Goal: Download file/media

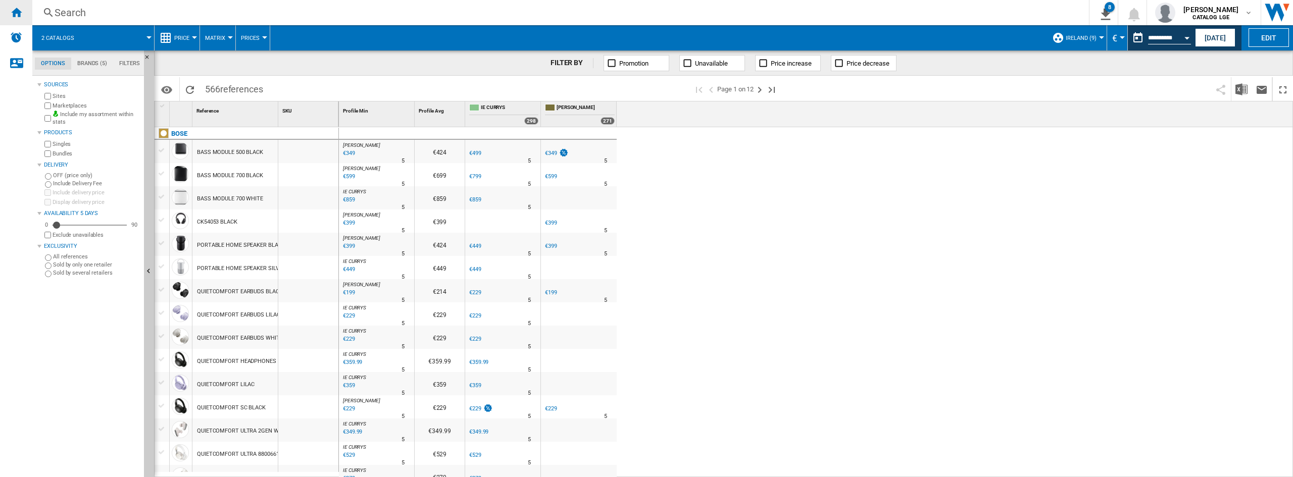
click at [8, 12] on div "Home" at bounding box center [16, 12] width 32 height 25
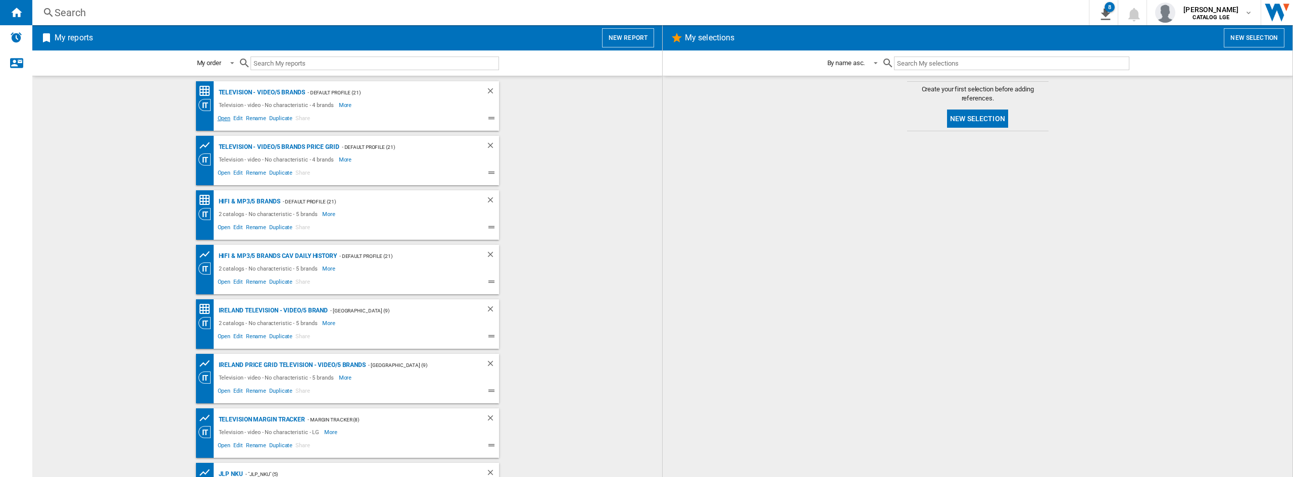
click at [225, 116] on span "Open" at bounding box center [224, 120] width 16 height 12
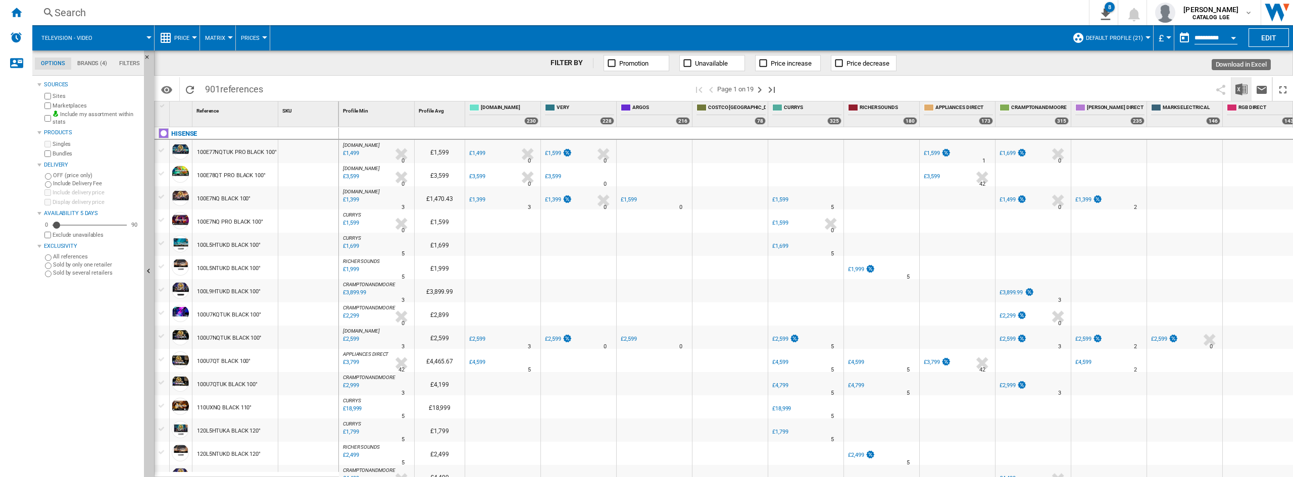
click at [1236, 94] on img "Download in Excel" at bounding box center [1241, 89] width 12 height 12
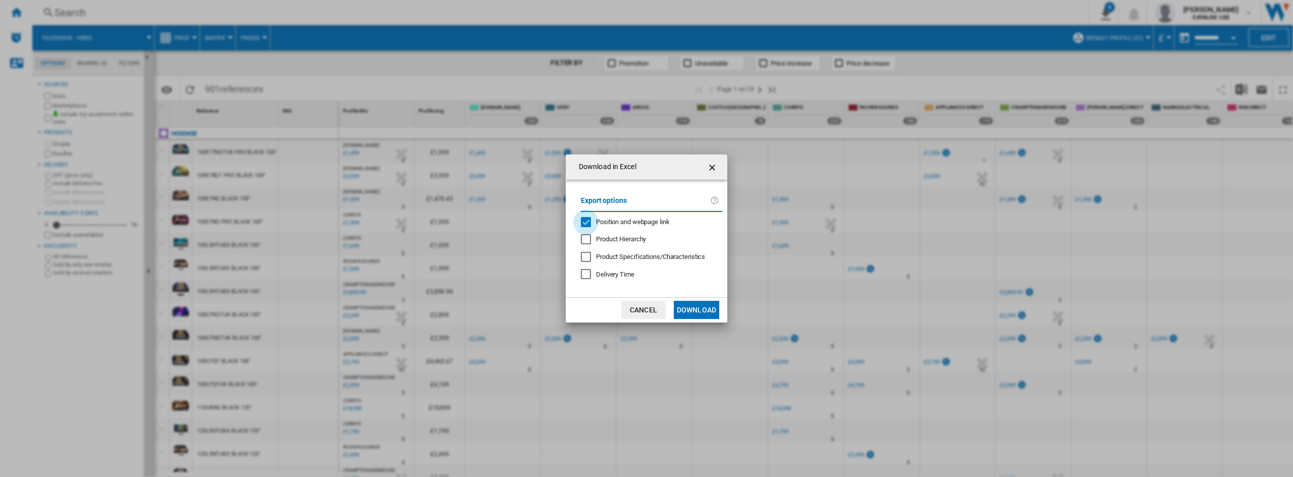
click at [587, 217] on div "Position and webpage link" at bounding box center [586, 222] width 10 height 10
click at [697, 315] on button "Download" at bounding box center [696, 310] width 45 height 18
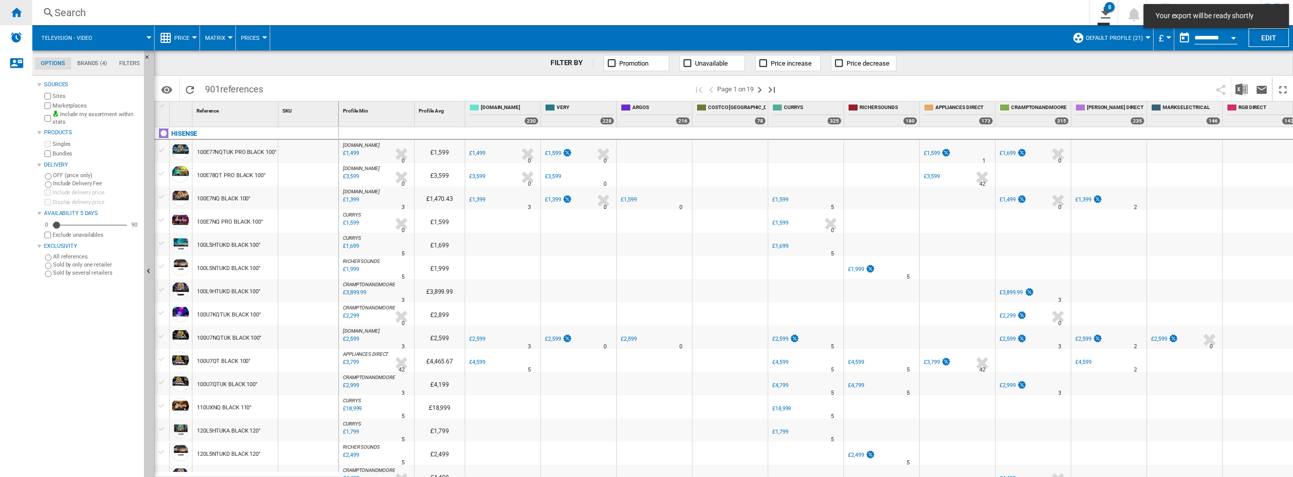
click at [12, 19] on div "Home" at bounding box center [16, 12] width 32 height 25
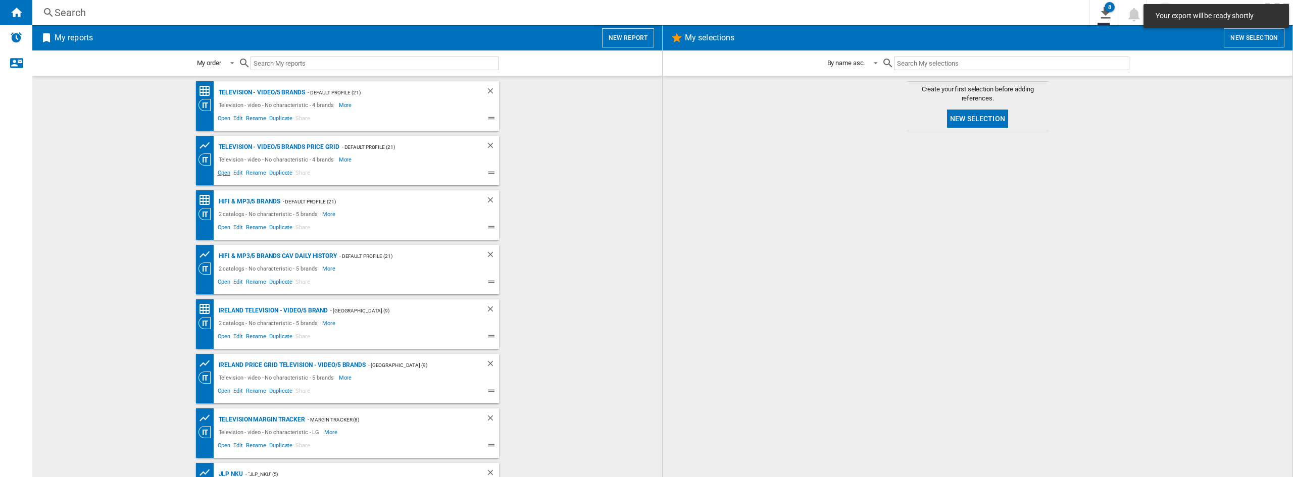
click at [220, 173] on span "Open" at bounding box center [224, 174] width 16 height 12
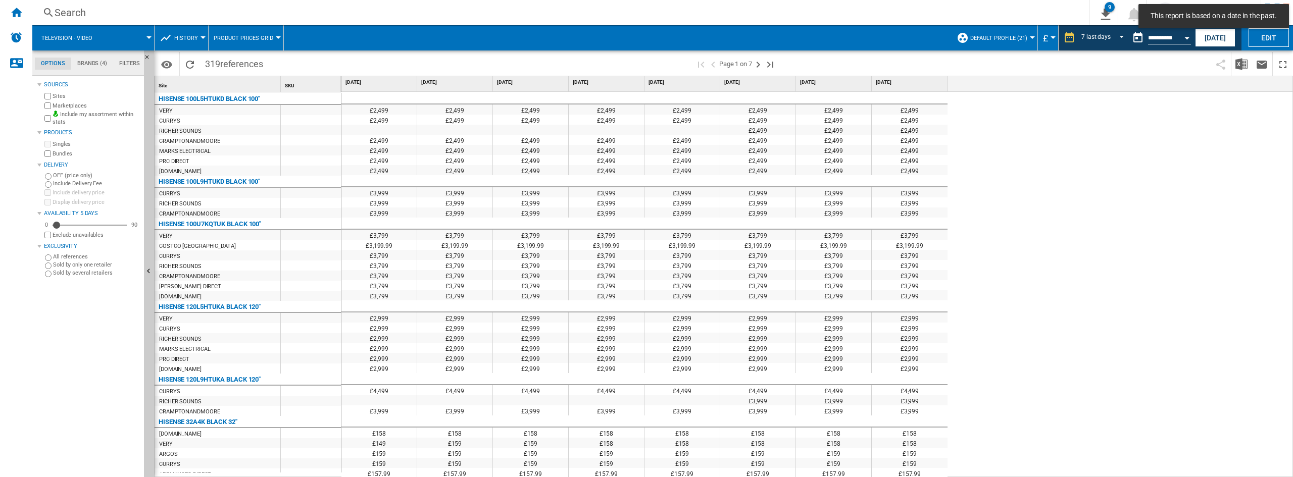
drag, startPoint x: 1211, startPoint y: 46, endPoint x: 1218, endPoint y: 77, distance: 31.6
click at [1211, 46] on button "[DATE]" at bounding box center [1215, 37] width 40 height 19
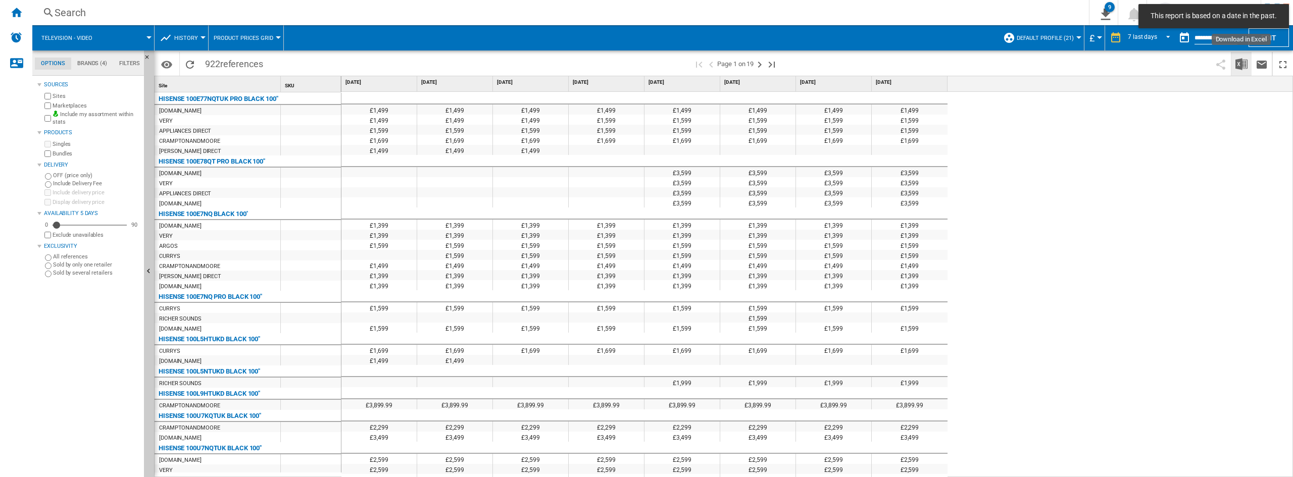
click at [1243, 68] on img "Download in Excel" at bounding box center [1241, 64] width 12 height 12
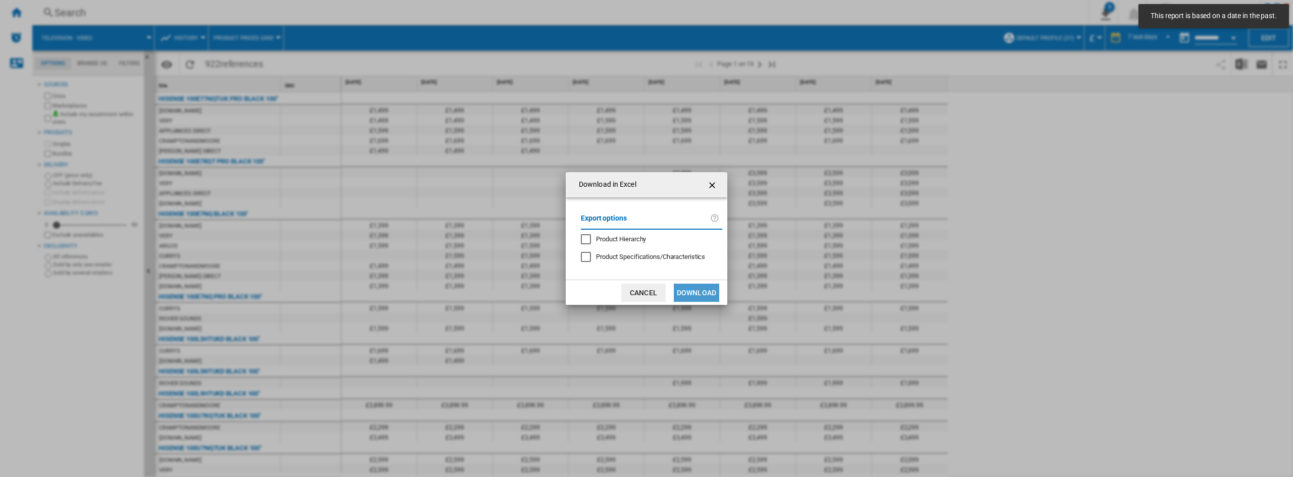
click at [718, 284] on button "Download" at bounding box center [696, 293] width 45 height 18
click at [705, 289] on div "£1,399" at bounding box center [681, 285] width 75 height 10
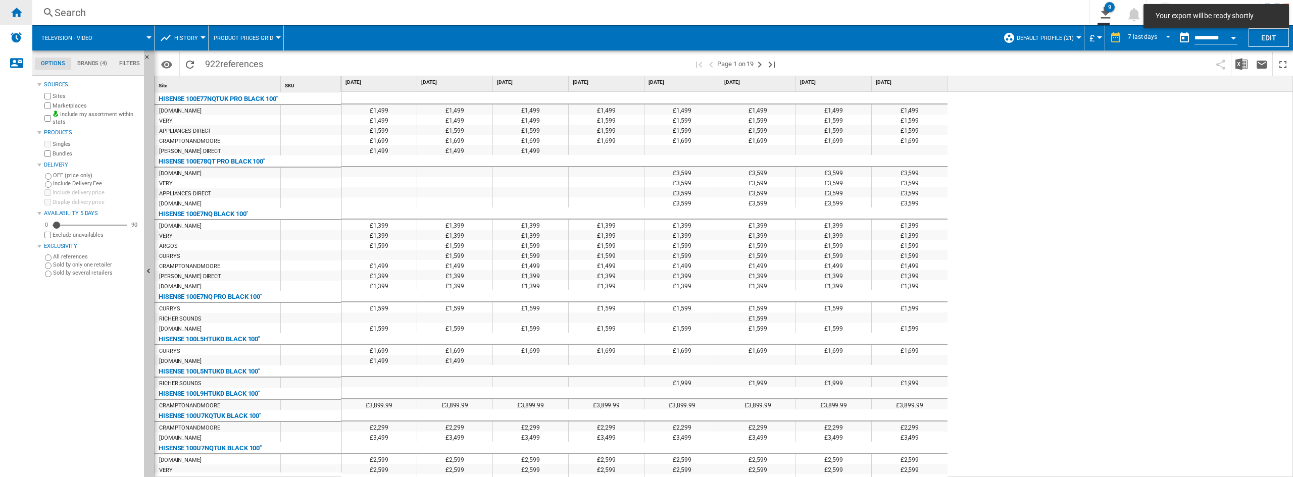
click at [9, 13] on div "Home" at bounding box center [16, 12] width 32 height 25
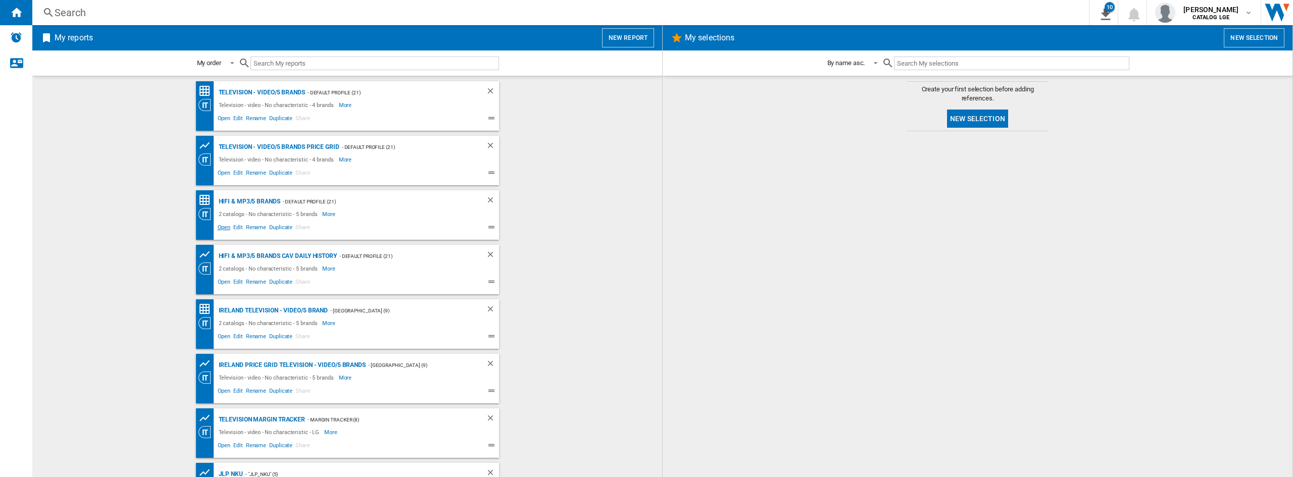
click at [222, 231] on span "Open" at bounding box center [224, 229] width 16 height 12
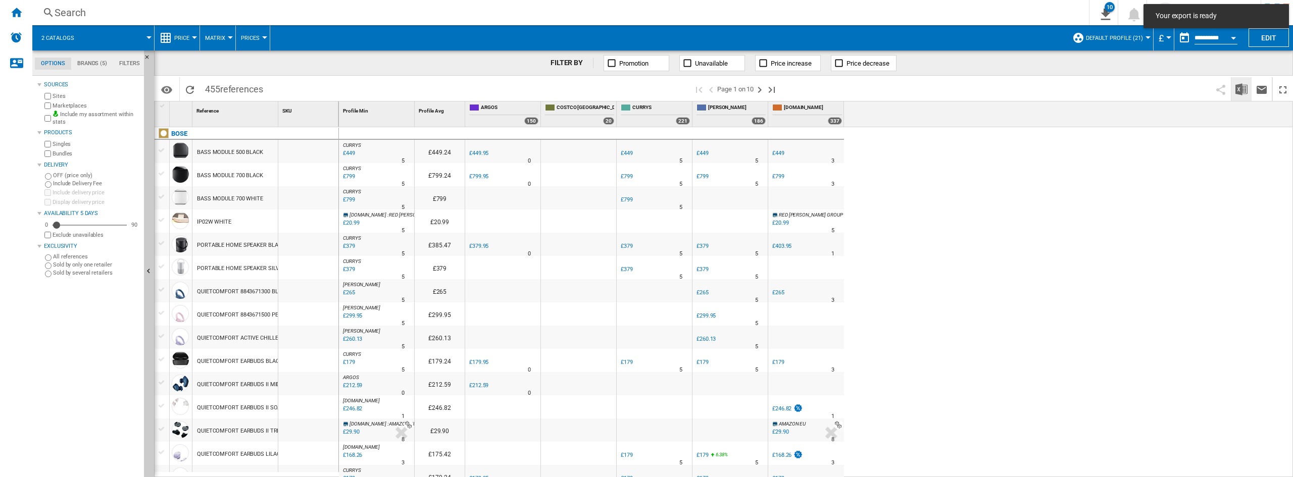
click at [1243, 93] on img "Download in Excel" at bounding box center [1241, 89] width 12 height 12
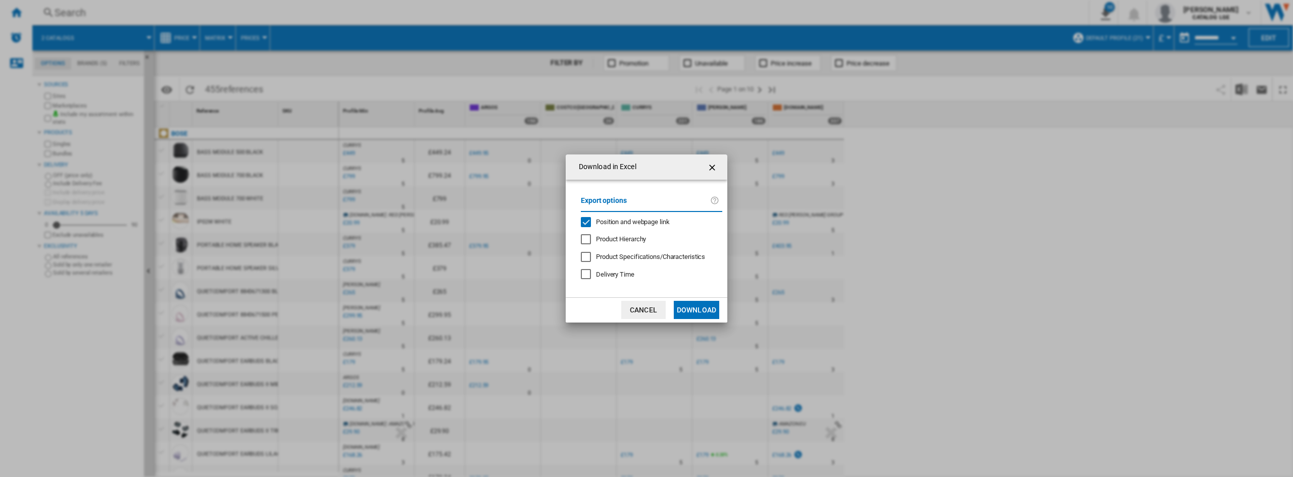
click at [642, 226] on div "Position and webpage link" at bounding box center [633, 222] width 74 height 9
click at [700, 313] on button "Download" at bounding box center [696, 310] width 45 height 18
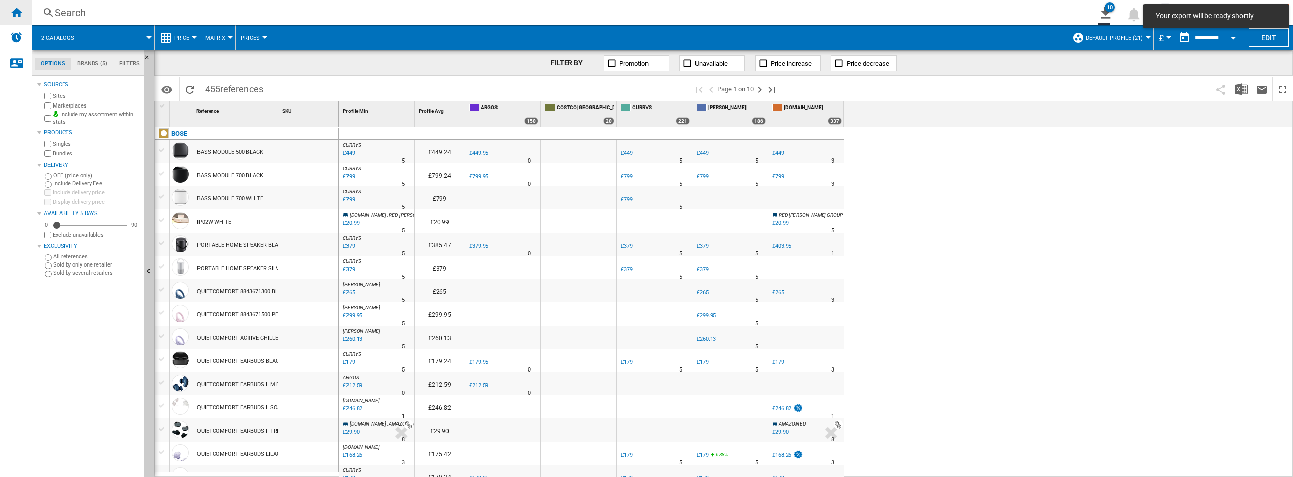
click at [15, 17] on ng-md-icon "Home" at bounding box center [16, 12] width 12 height 12
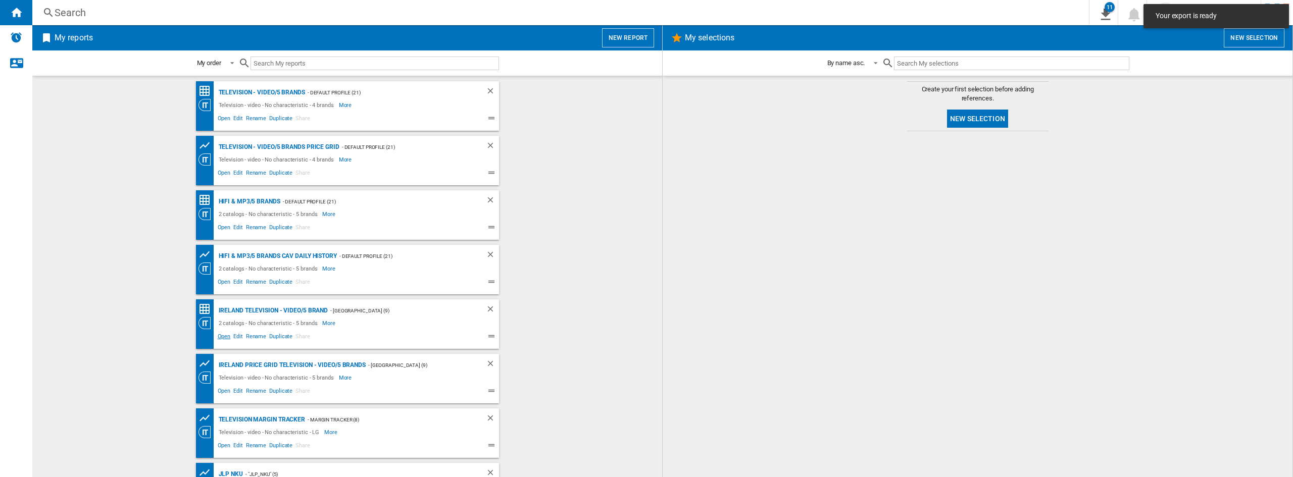
click at [221, 339] on span "Open" at bounding box center [224, 338] width 16 height 12
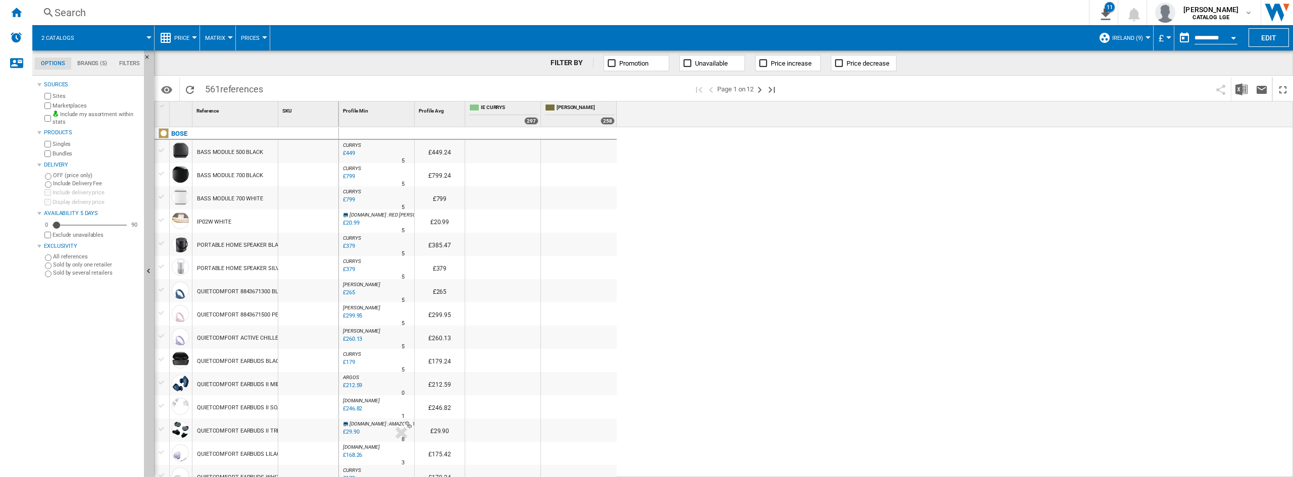
click at [1048, 60] on div "FILTER BY Promotion Unavailable Price increase Price decrease" at bounding box center [723, 63] width 1139 height 25
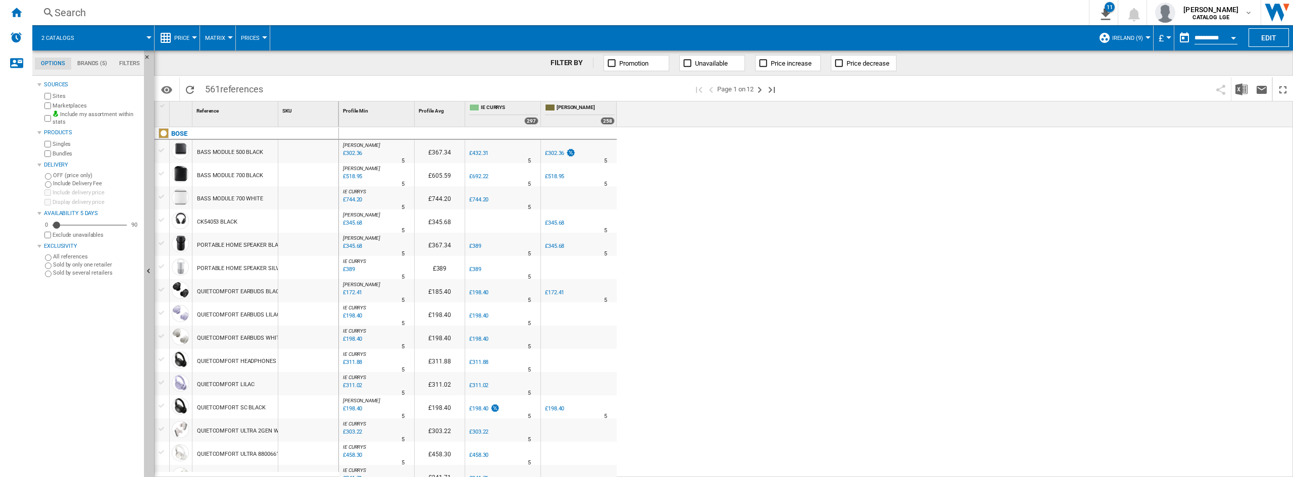
click at [1167, 37] on div "Currency" at bounding box center [1168, 37] width 5 height 3
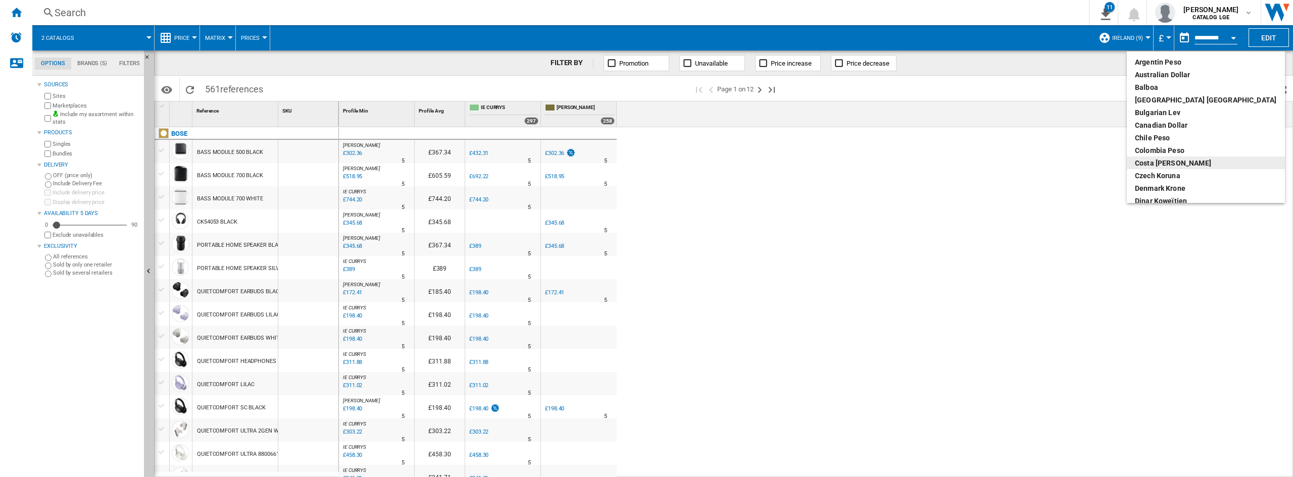
scroll to position [101, 0]
click at [1158, 153] on div "euro" at bounding box center [1206, 150] width 142 height 10
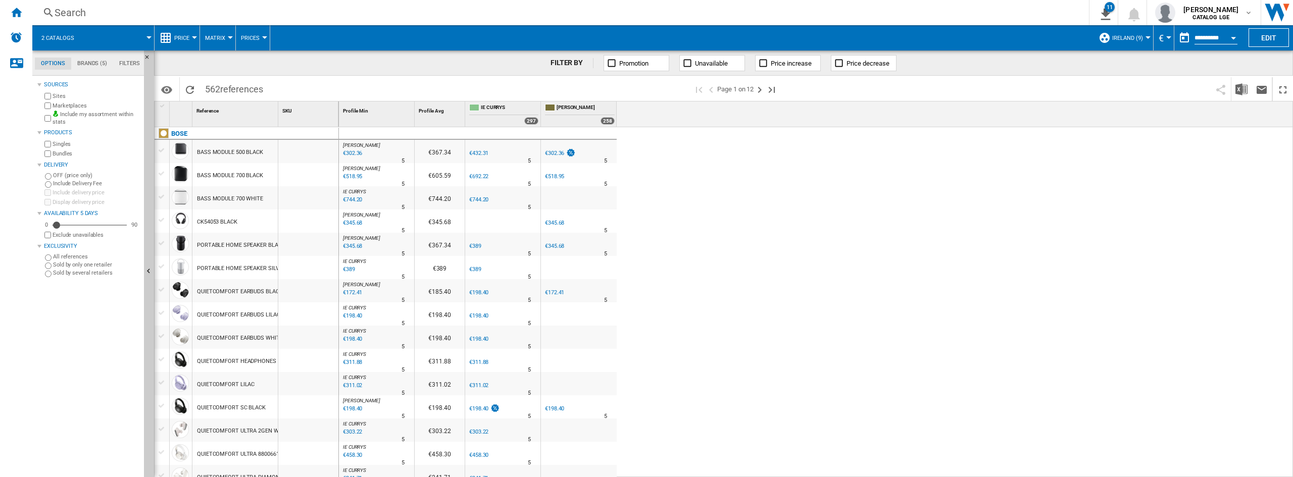
click at [1232, 92] on button "Download in Excel" at bounding box center [1241, 89] width 20 height 24
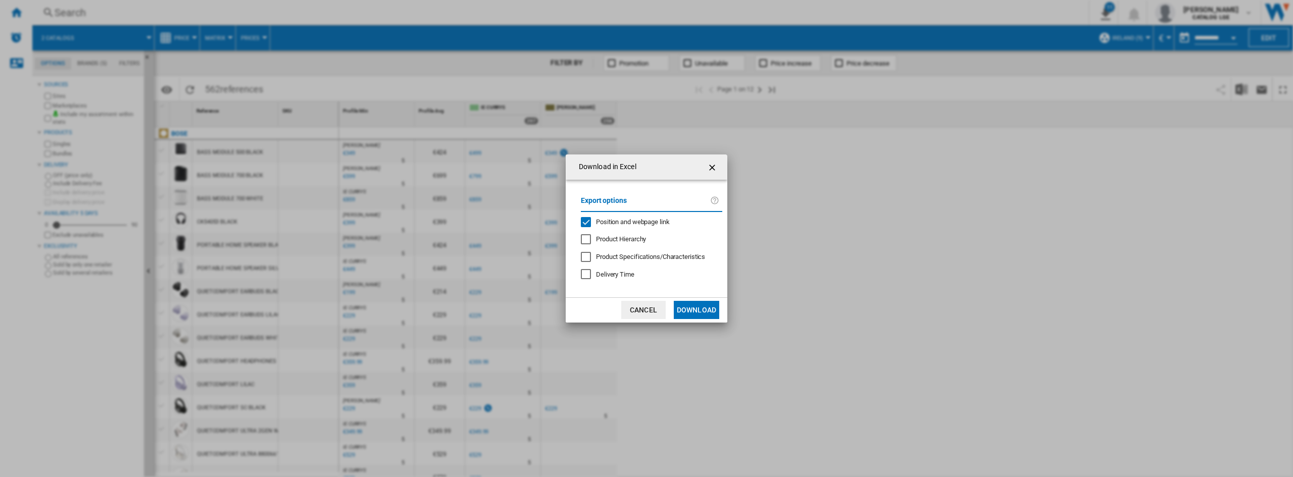
click at [643, 221] on span "Position and webpage link" at bounding box center [633, 222] width 74 height 8
click at [687, 307] on button "Download" at bounding box center [696, 310] width 45 height 18
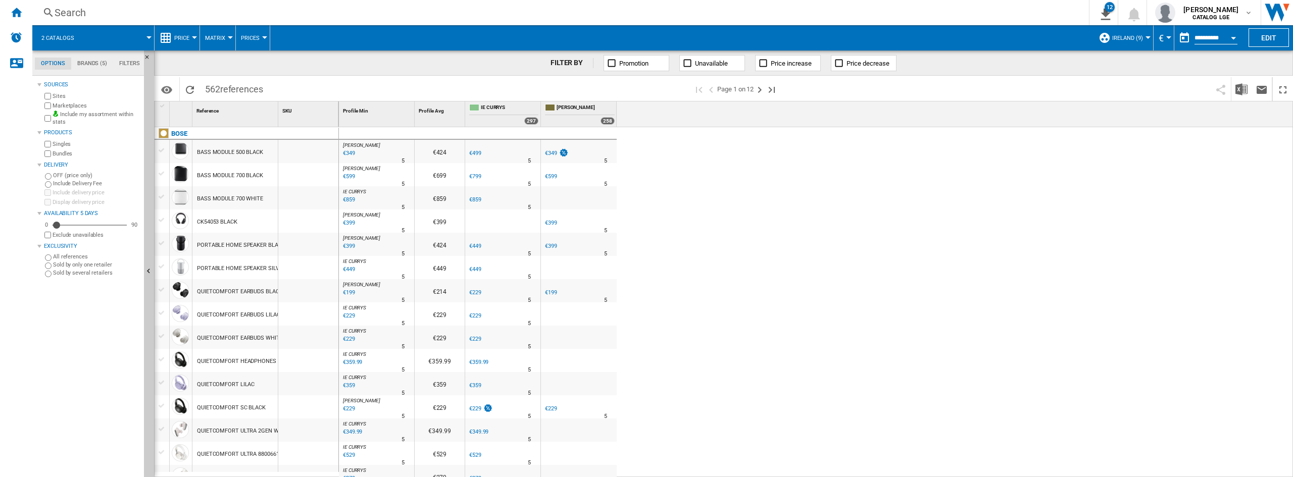
click at [22, 12] on div "Home" at bounding box center [16, 12] width 32 height 25
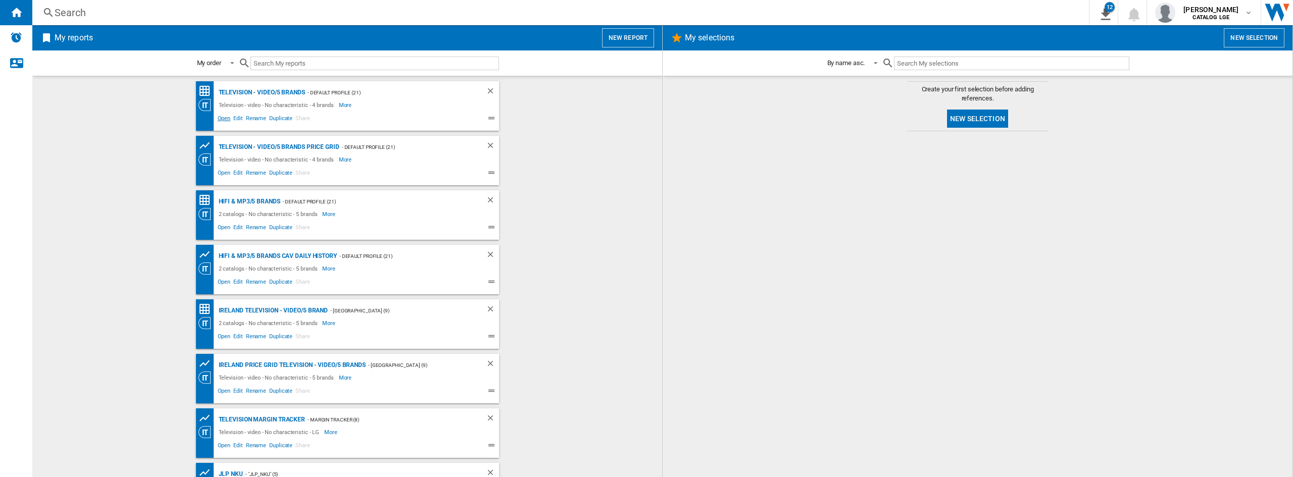
click at [218, 121] on span "Open" at bounding box center [224, 120] width 16 height 12
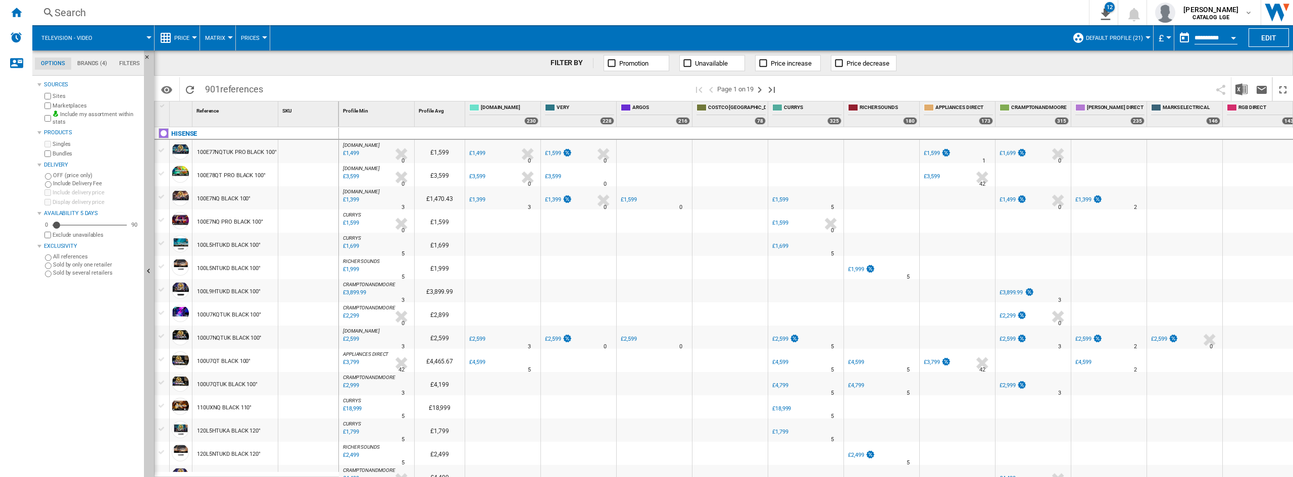
click at [974, 78] on span at bounding box center [997, 89] width 425 height 24
click at [1236, 38] on div "Open calendar" at bounding box center [1233, 38] width 5 height 3
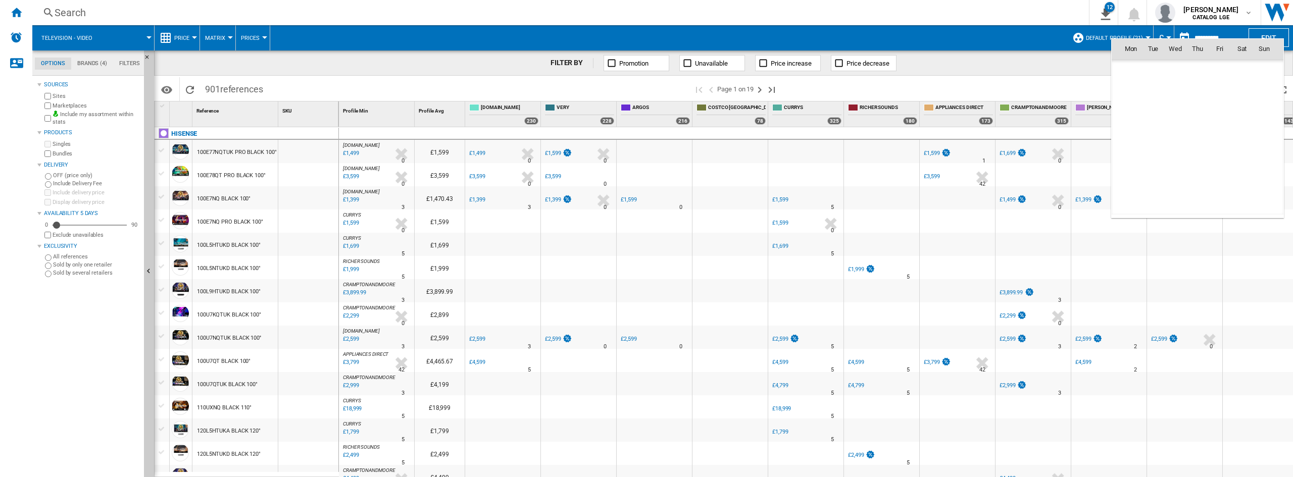
scroll to position [4819, 0]
click at [1262, 93] on span "10" at bounding box center [1264, 93] width 20 height 20
type input "**********"
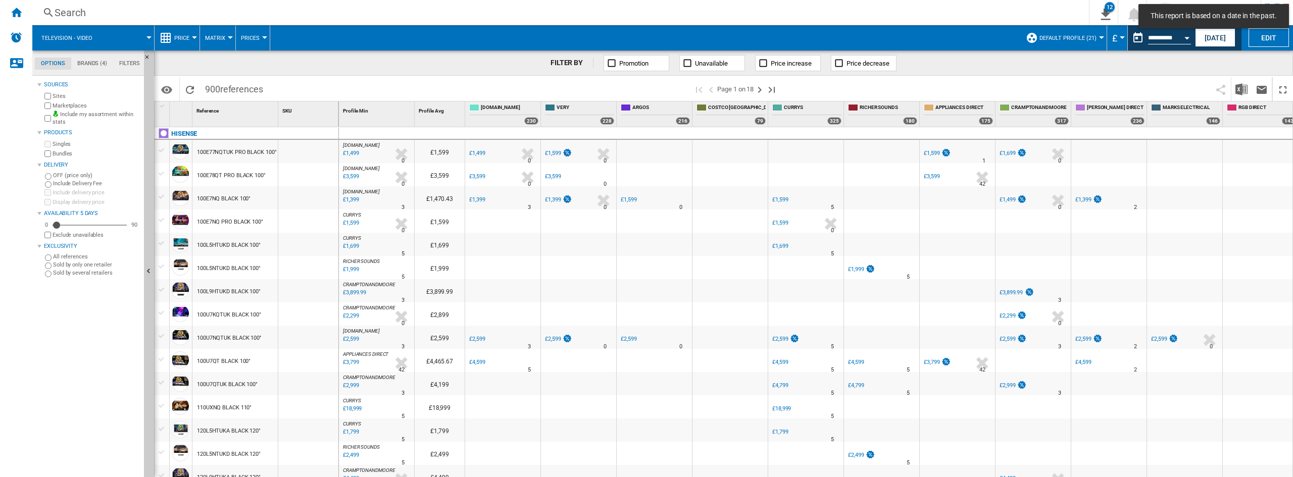
click at [1236, 86] on img "Download in Excel" at bounding box center [1241, 89] width 12 height 12
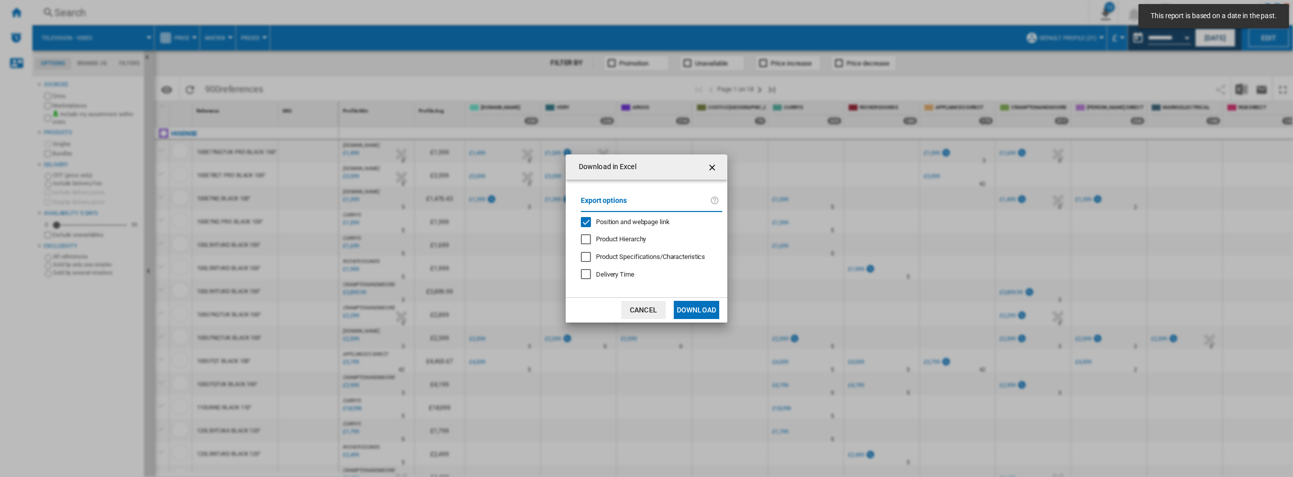
click at [636, 222] on span "Position and webpage link" at bounding box center [633, 222] width 74 height 8
click at [692, 311] on button "Download" at bounding box center [696, 310] width 45 height 18
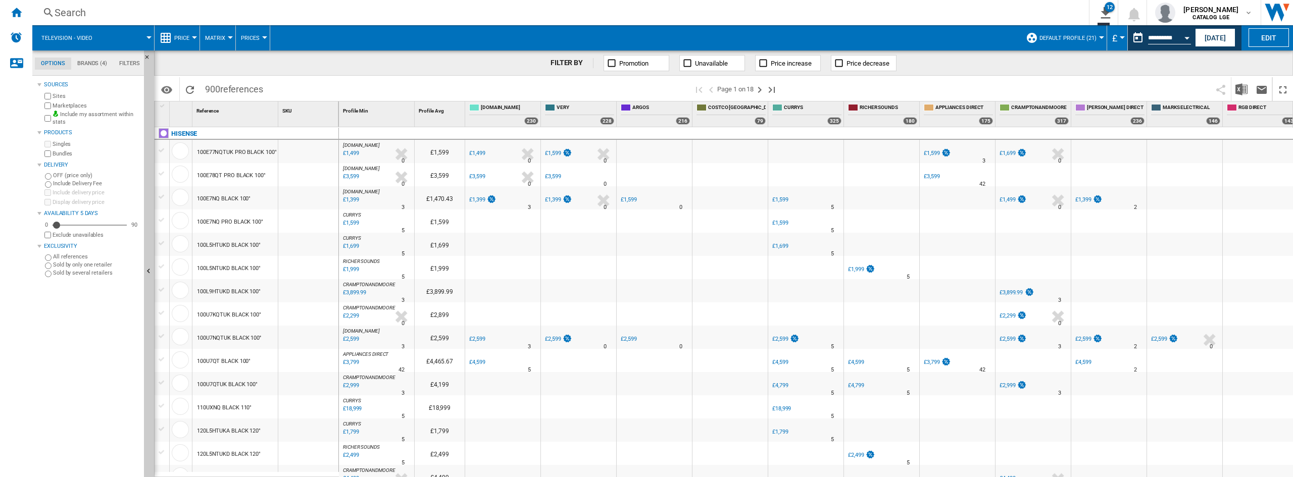
click at [1183, 37] on button "Open calendar" at bounding box center [1187, 36] width 18 height 18
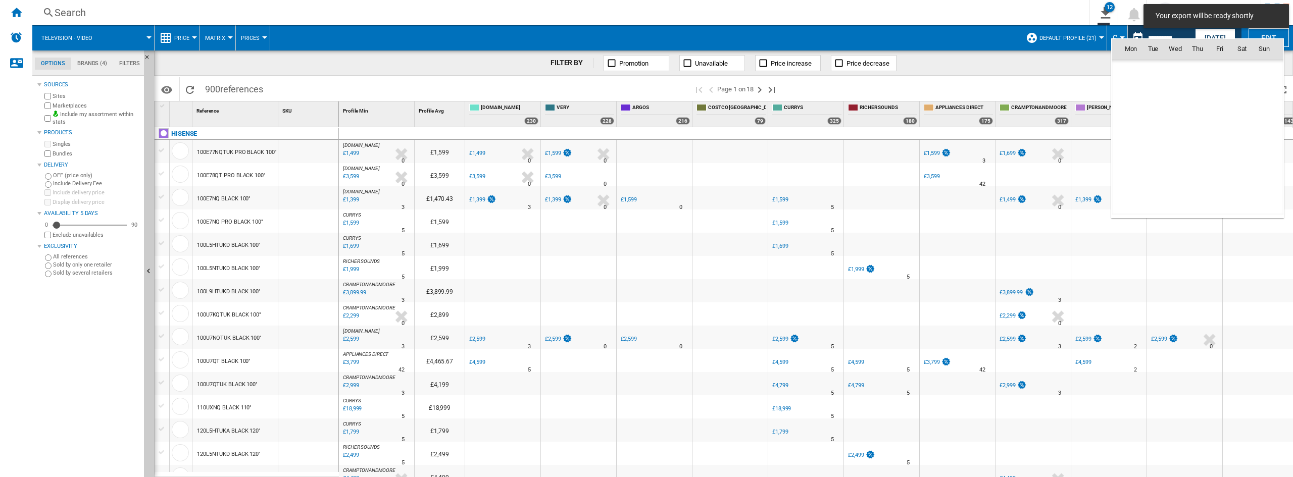
scroll to position [4819, 0]
click at [1242, 86] on span "9" at bounding box center [1242, 93] width 20 height 20
type input "**********"
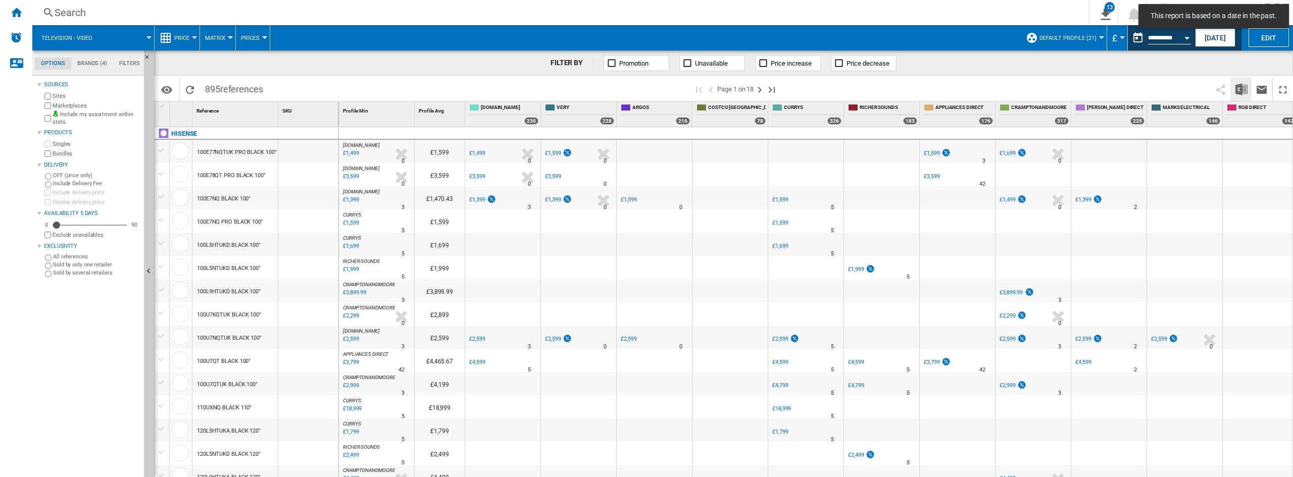
click at [1242, 85] on img "Download in Excel" at bounding box center [1241, 89] width 12 height 12
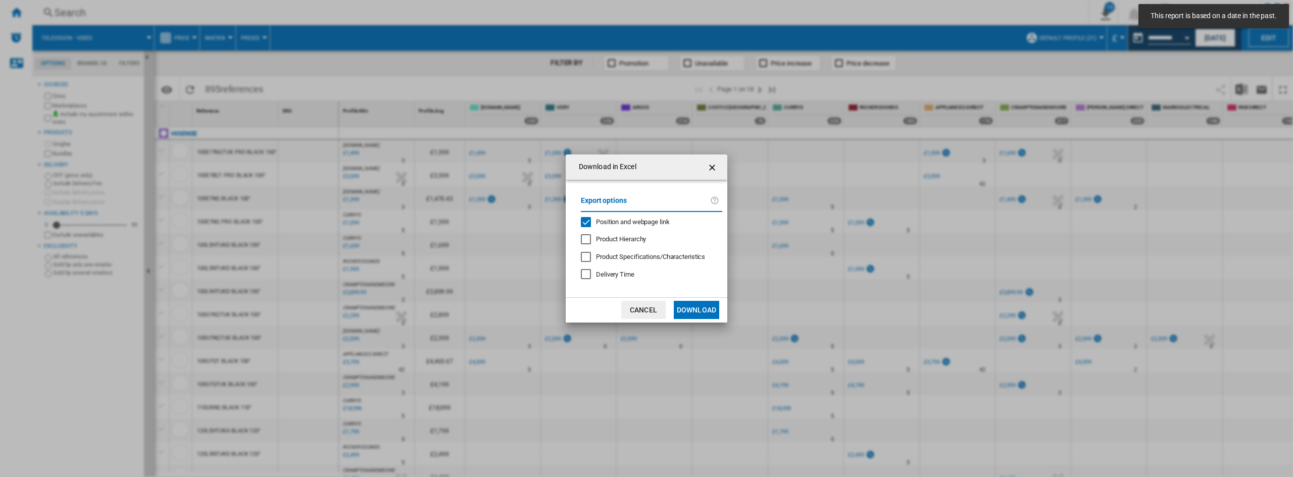
click at [664, 216] on div "Export options Position and webpage link Product Hierarchy Product Specificatio…" at bounding box center [652, 238] width 152 height 97
click at [663, 220] on span "Position and webpage link" at bounding box center [633, 222] width 74 height 8
click at [703, 318] on button "Download" at bounding box center [696, 310] width 45 height 18
